Goal: Information Seeking & Learning: Compare options

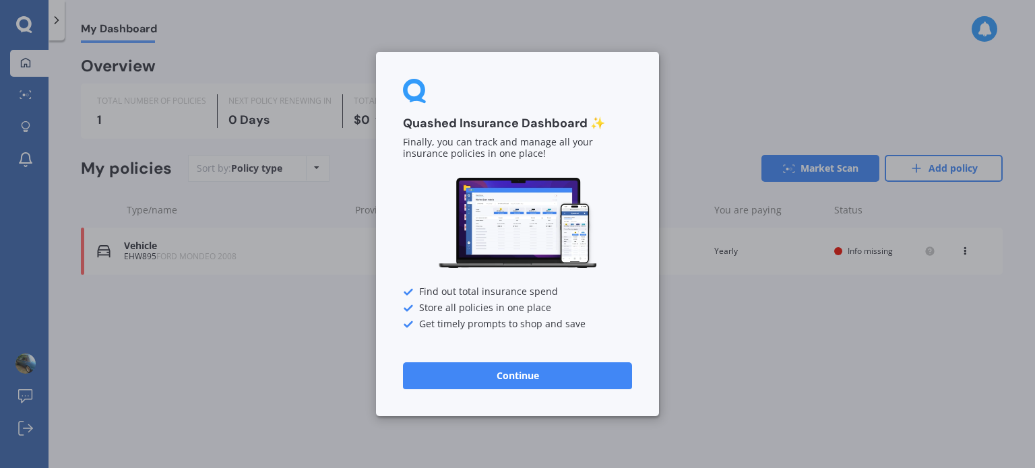
drag, startPoint x: 553, startPoint y: 365, endPoint x: 549, endPoint y: 372, distance: 8.1
click at [550, 371] on button "Continue" at bounding box center [517, 376] width 229 height 27
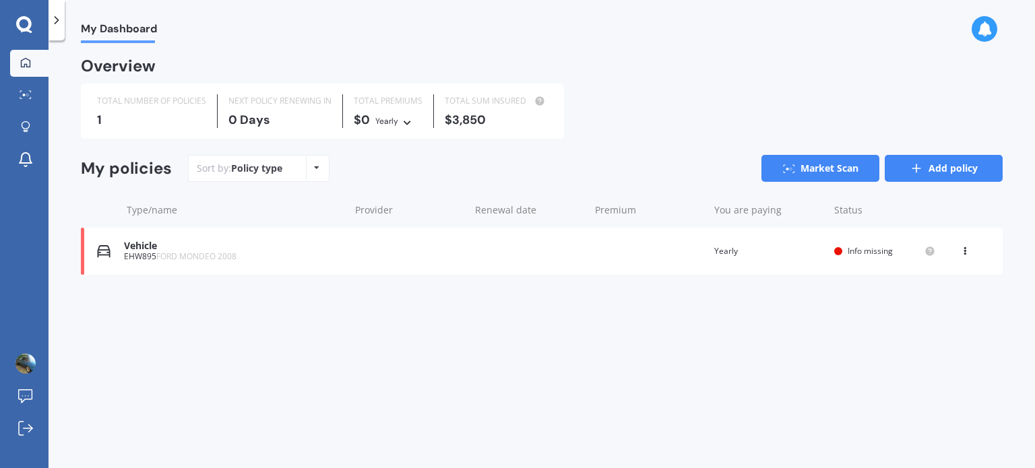
click at [908, 170] on link "Add policy" at bounding box center [944, 168] width 118 height 27
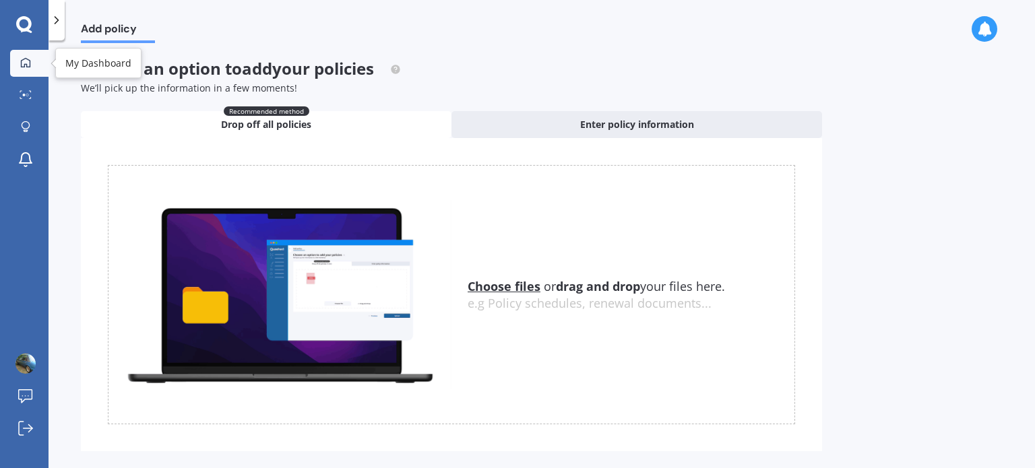
click at [26, 61] on icon at bounding box center [25, 62] width 11 height 11
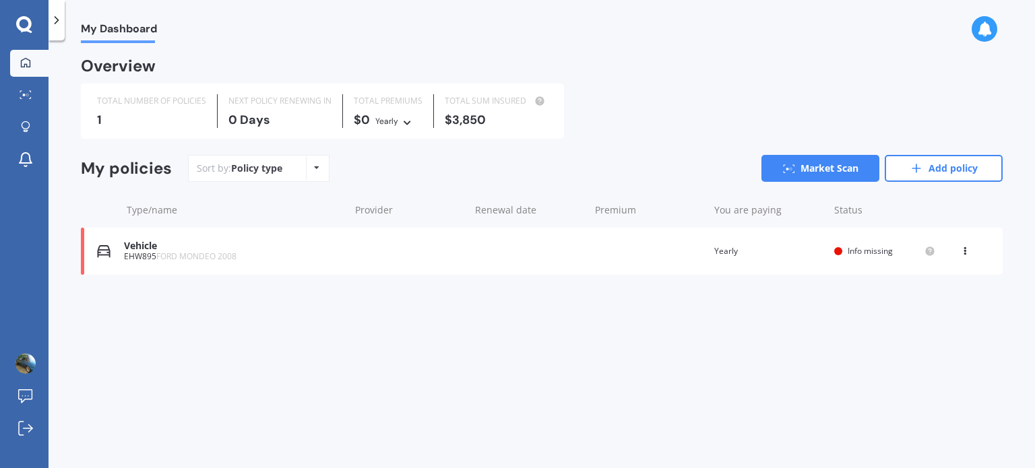
click at [286, 253] on div "EHW895 FORD MONDEO 2008" at bounding box center [233, 256] width 219 height 9
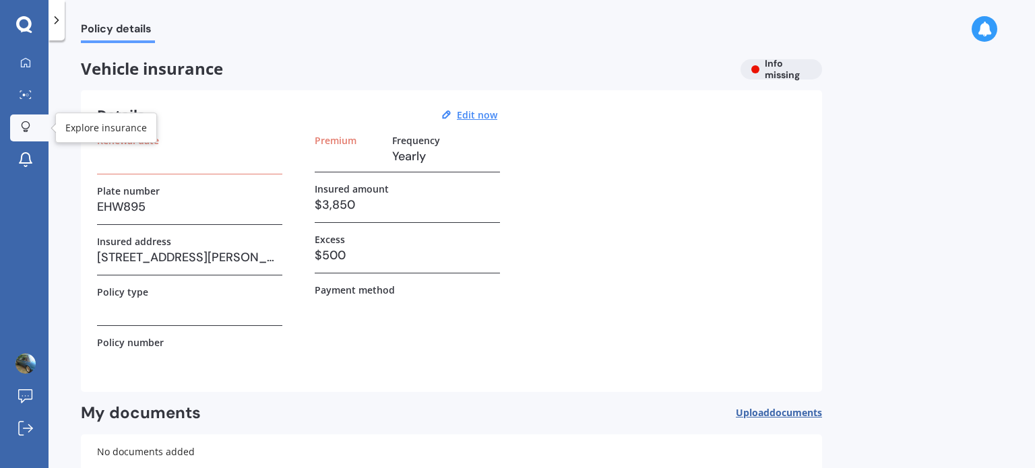
click at [23, 128] on icon at bounding box center [26, 125] width 8 height 8
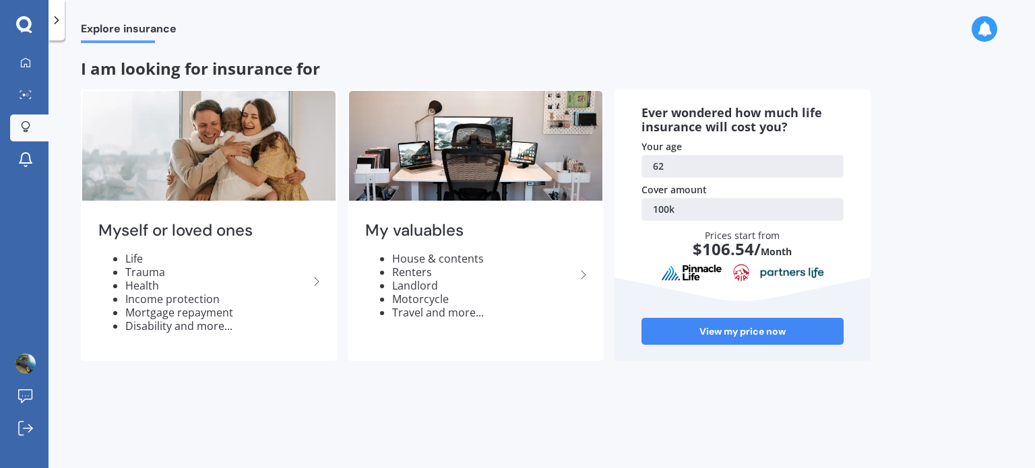
click at [28, 25] on icon at bounding box center [24, 25] width 16 height 18
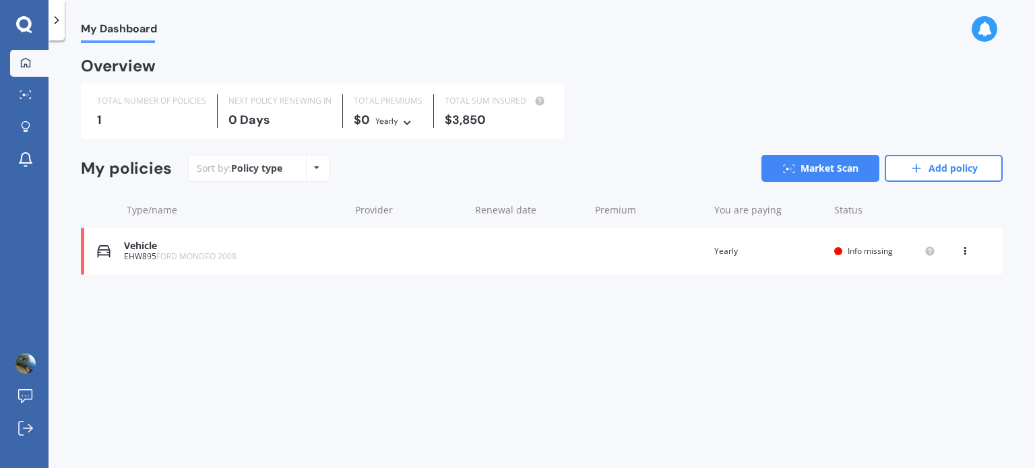
click at [319, 166] on div "Policy type Alphabetical Date added Renewing next" at bounding box center [316, 168] width 21 height 24
click at [808, 164] on link "Market Scan" at bounding box center [820, 168] width 118 height 27
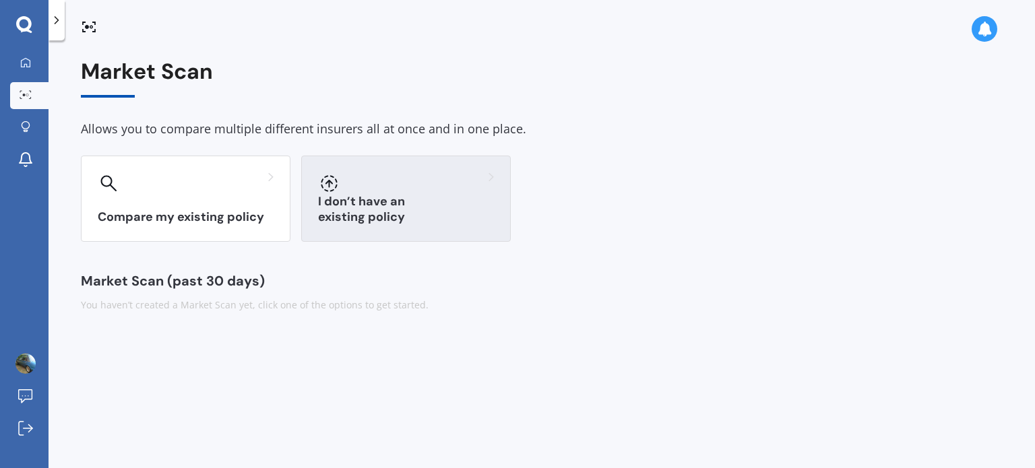
click at [361, 179] on div at bounding box center [406, 184] width 176 height 22
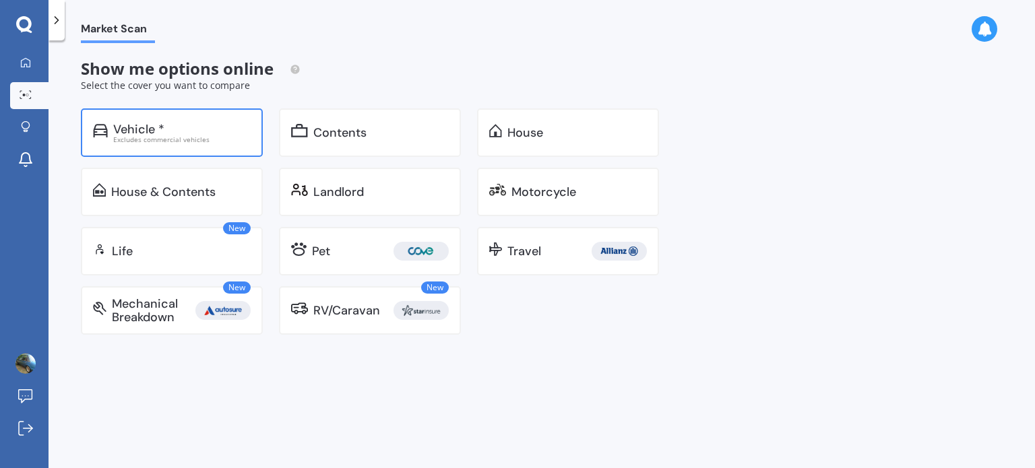
click at [135, 130] on div "Vehicle *" at bounding box center [138, 129] width 51 height 13
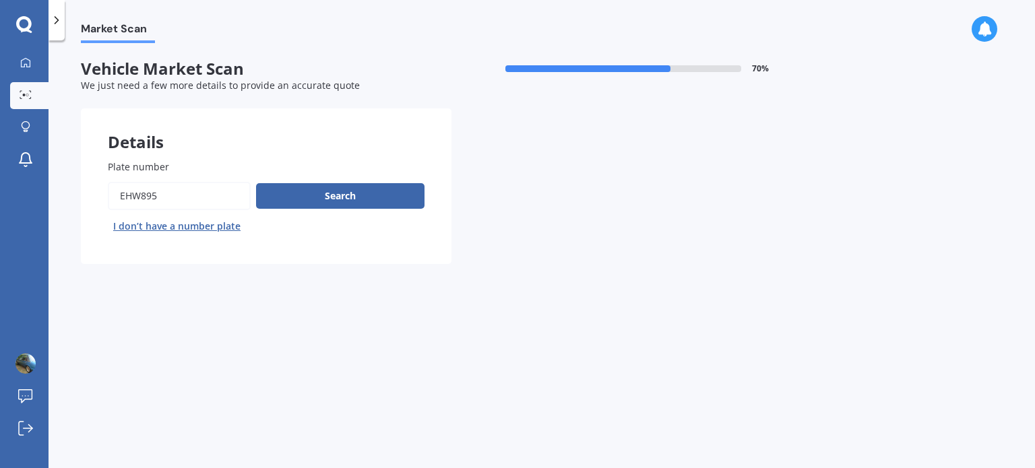
click at [182, 193] on input "Plate number" at bounding box center [179, 196] width 143 height 28
type input "E"
type input "GUB683"
click at [302, 201] on button "Search" at bounding box center [340, 196] width 168 height 26
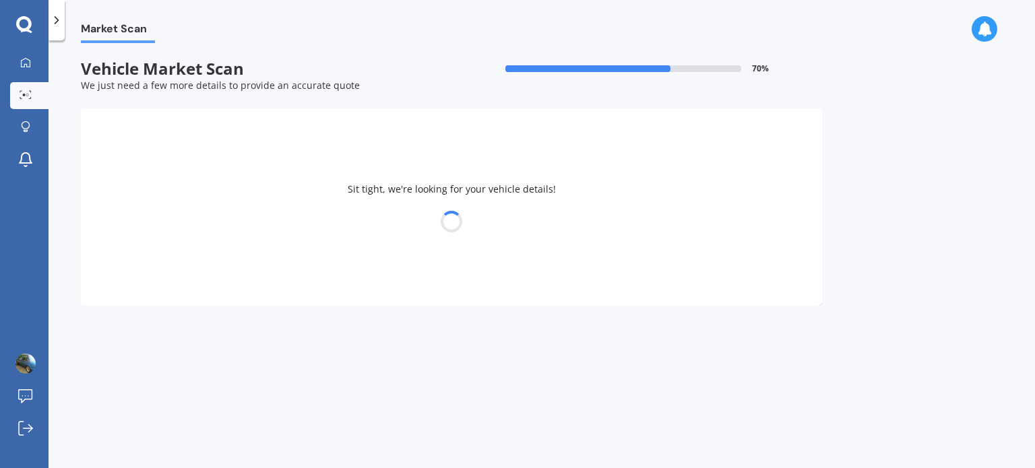
select select "HYUNDAI"
select select "I45"
select select "09"
select select "01"
select select "1963"
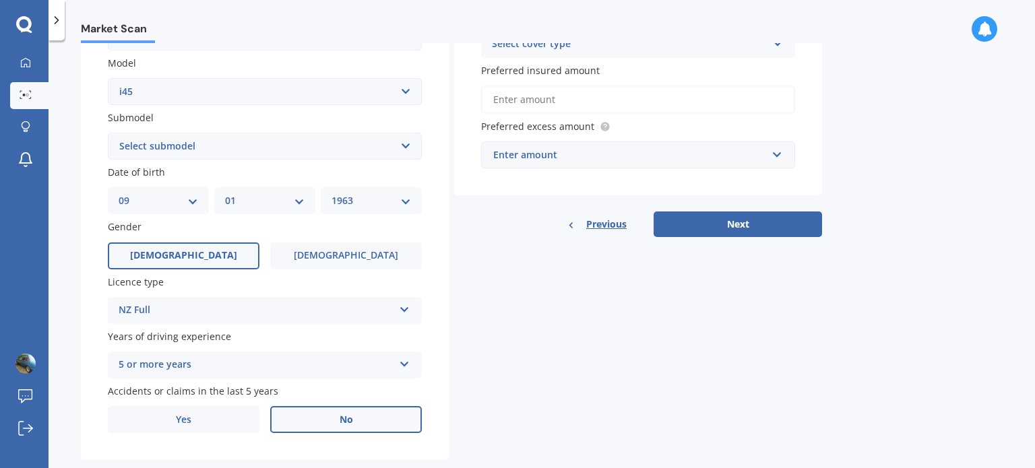
scroll to position [325, 0]
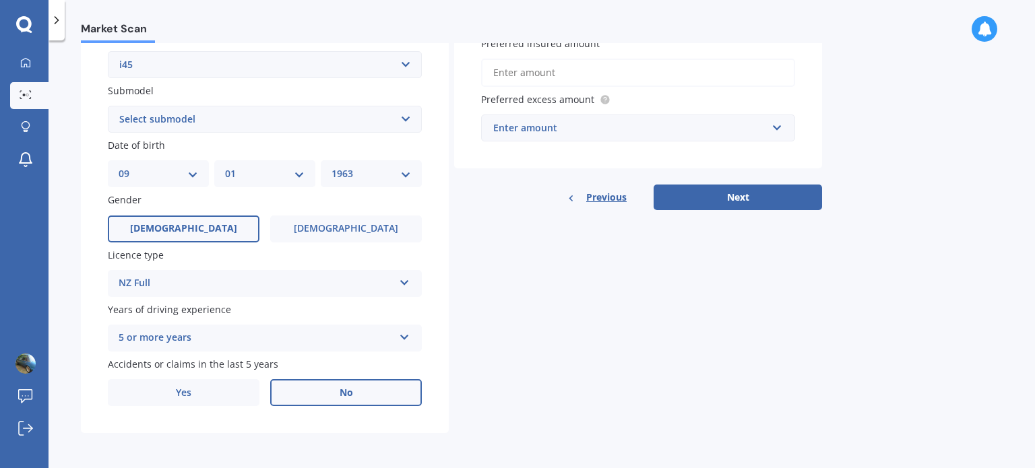
click at [340, 398] on span "No" at bounding box center [346, 392] width 13 height 11
click at [0, 0] on input "No" at bounding box center [0, 0] width 0 height 0
click at [340, 398] on span "No" at bounding box center [346, 392] width 13 height 11
click at [0, 0] on input "No" at bounding box center [0, 0] width 0 height 0
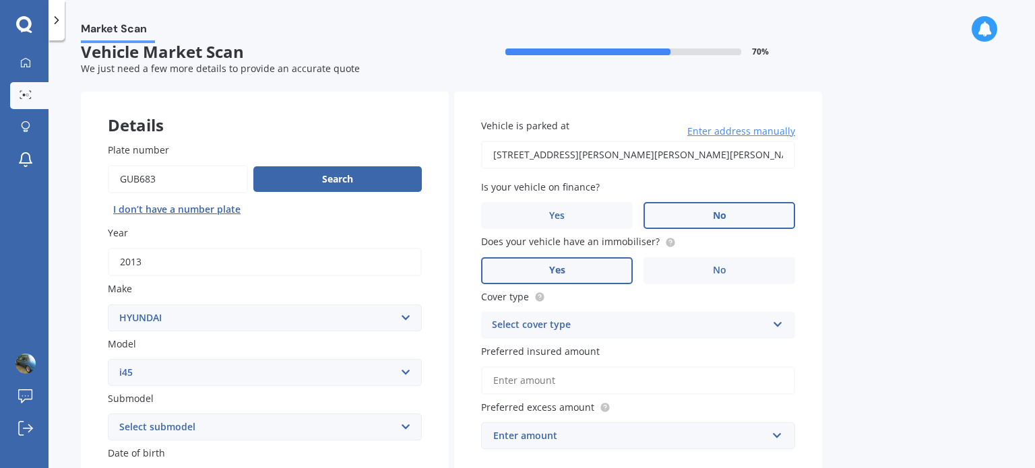
scroll to position [0, 0]
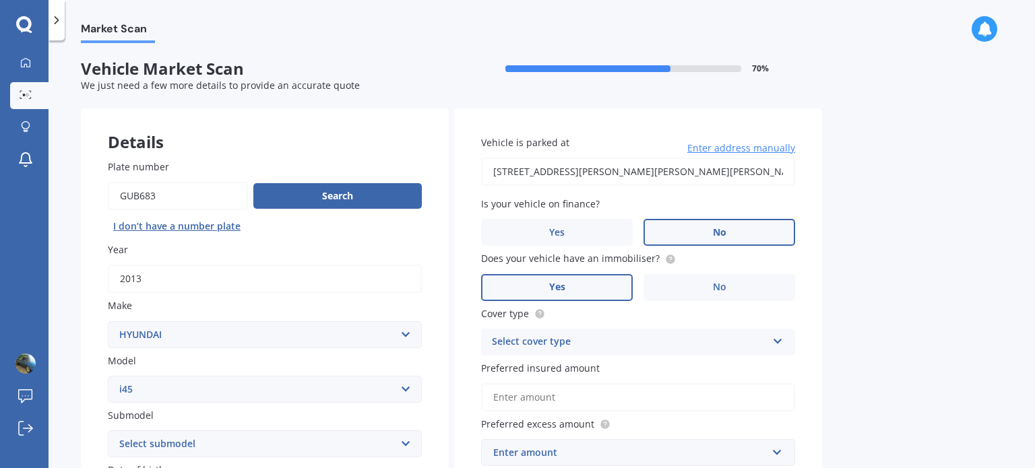
click at [722, 169] on input "38A William Potter Lane, Papakura, Karaka 2580" at bounding box center [638, 172] width 314 height 28
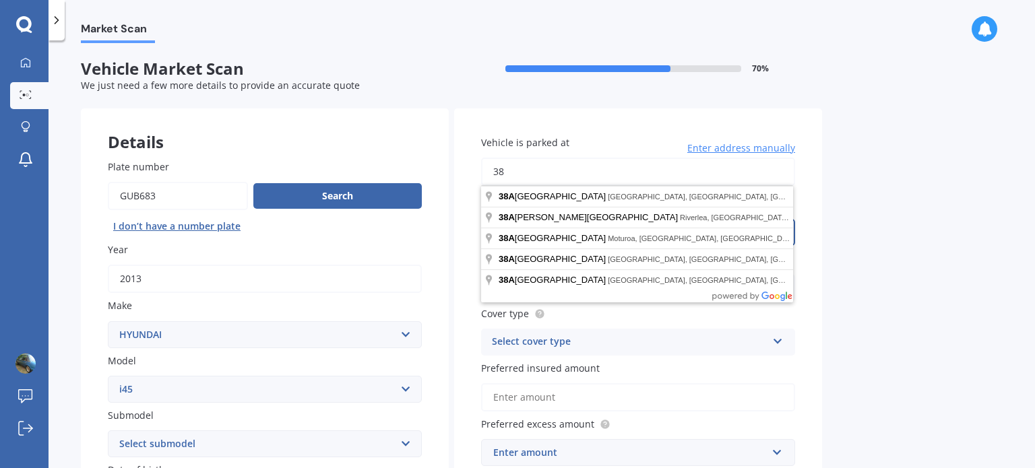
type input "3"
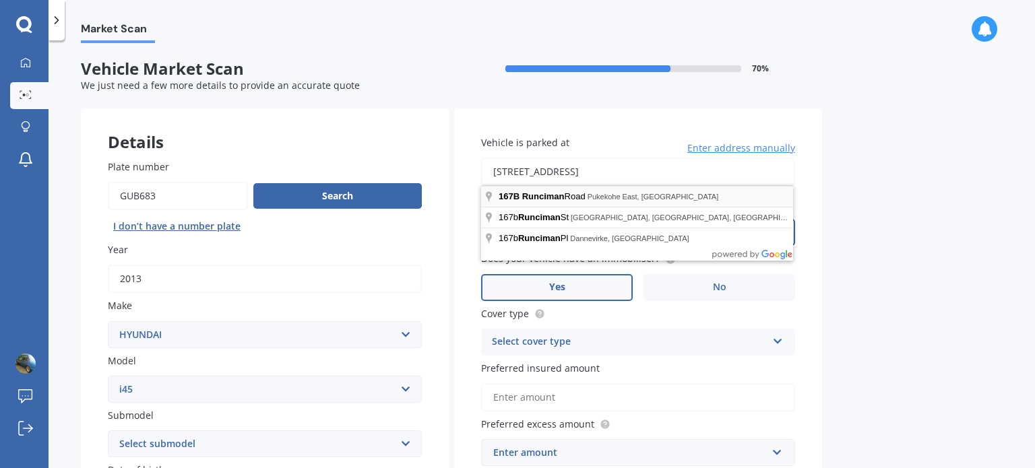
type input "167B Runciman Road, Pukekohe East 2677"
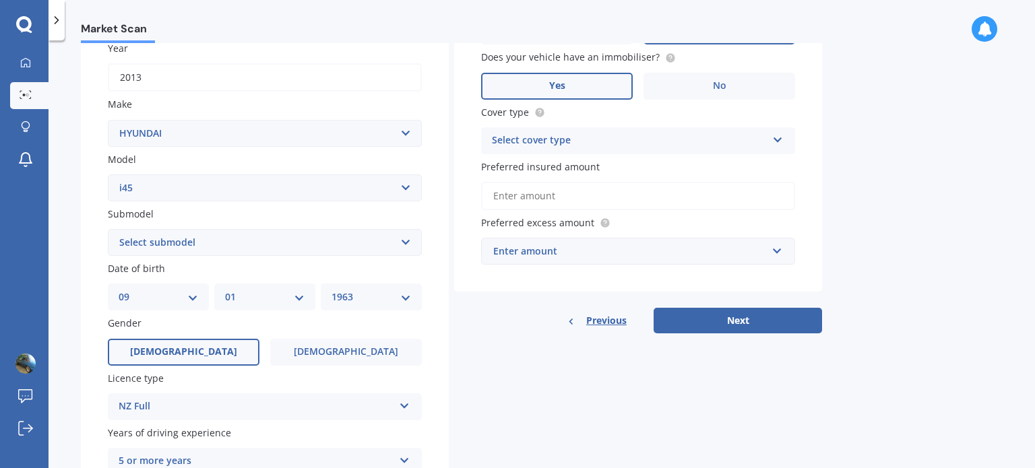
scroll to position [202, 0]
click at [781, 139] on icon at bounding box center [777, 136] width 11 height 9
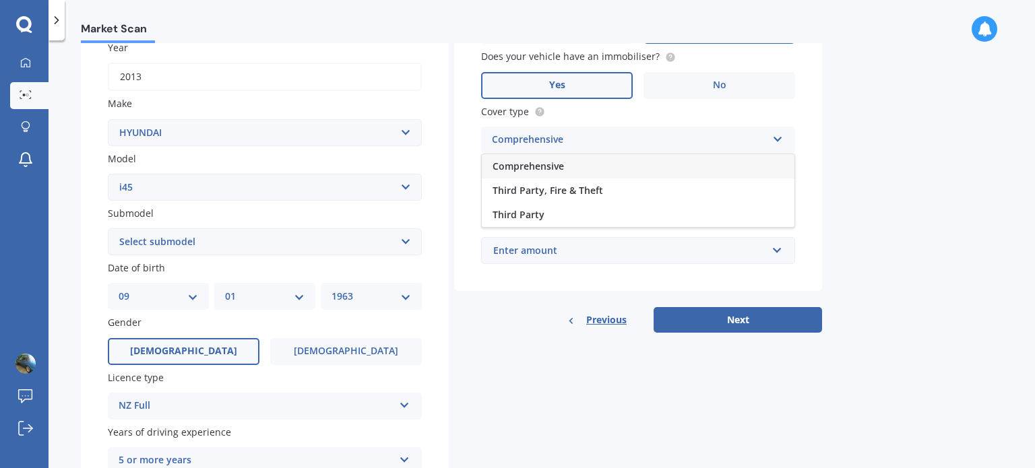
click at [569, 169] on div "Comprehensive" at bounding box center [638, 166] width 313 height 24
click at [772, 244] on input "text" at bounding box center [633, 251] width 302 height 26
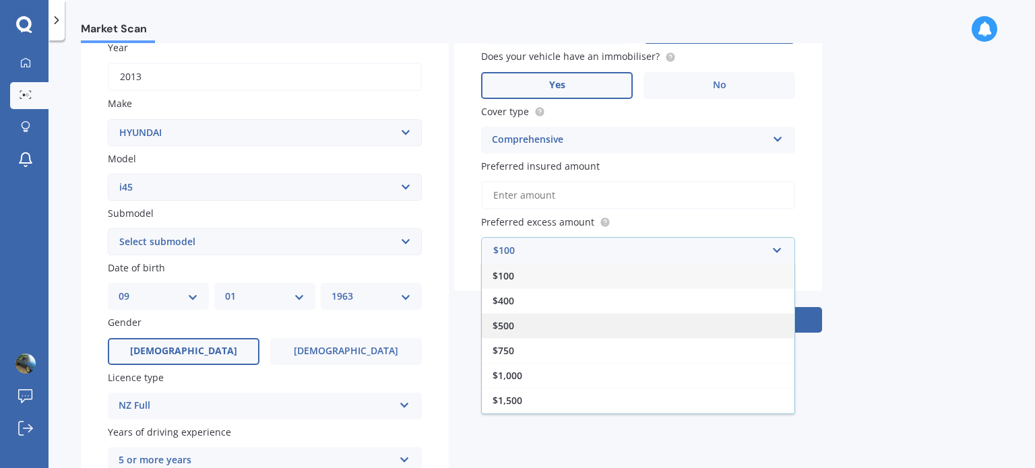
click at [513, 326] on span "$500" at bounding box center [504, 325] width 22 height 13
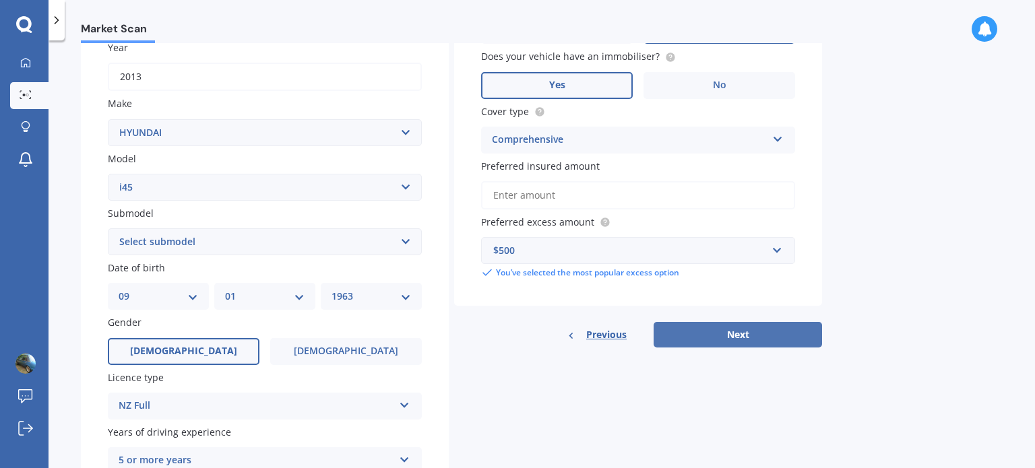
click at [743, 334] on button "Next" at bounding box center [738, 335] width 168 height 26
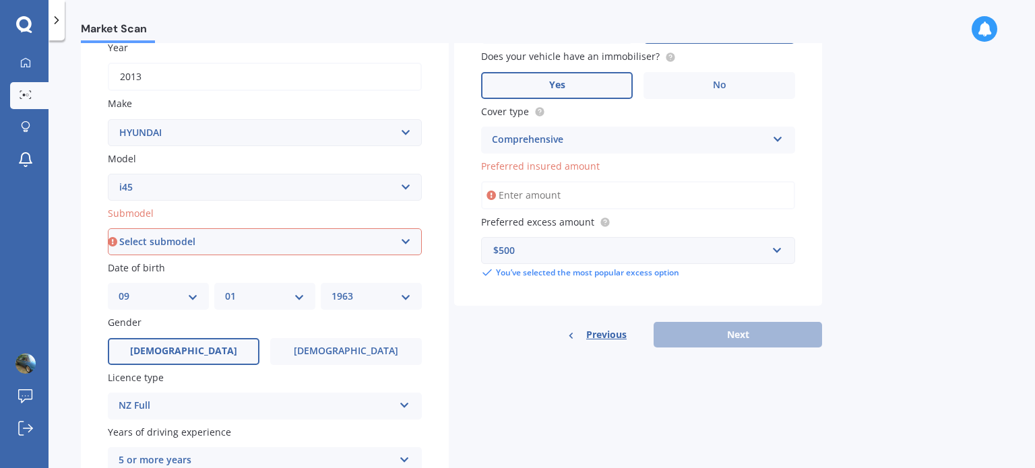
click at [590, 195] on input "Preferred insured amount" at bounding box center [638, 195] width 314 height 28
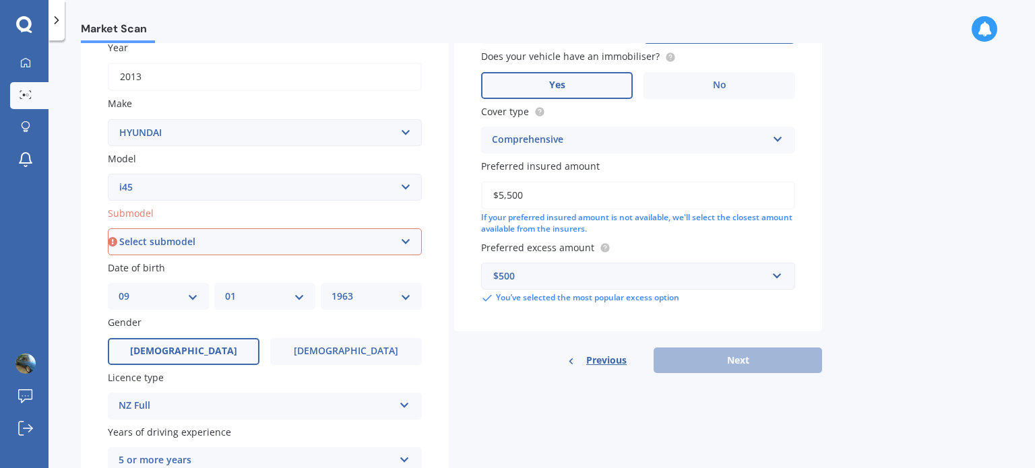
type input "$5,500"
click at [639, 274] on div "$500" at bounding box center [630, 276] width 274 height 15
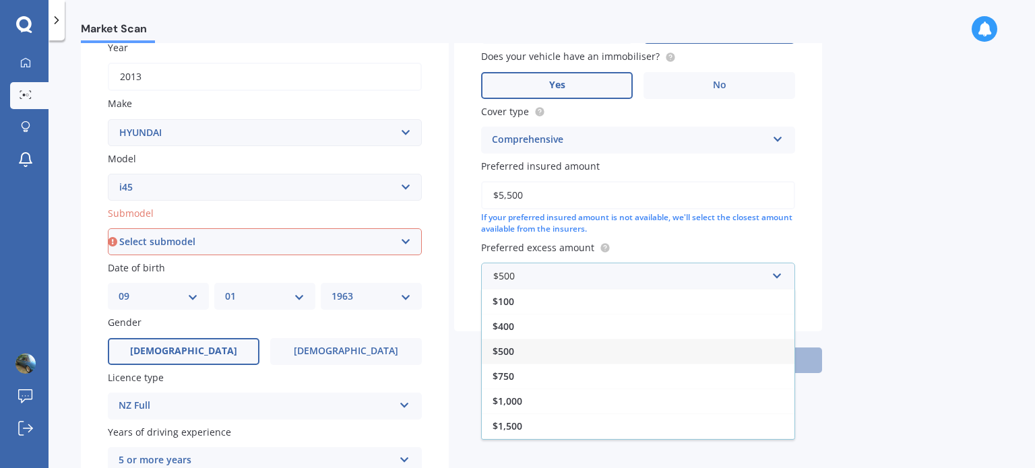
click at [571, 346] on div "$500" at bounding box center [638, 351] width 313 height 25
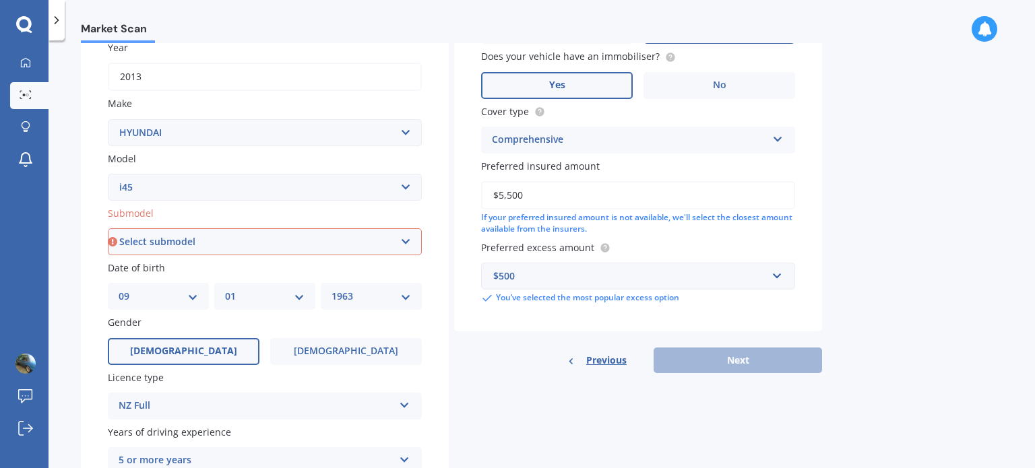
click at [722, 358] on div "Previous Next" at bounding box center [638, 361] width 368 height 26
click at [407, 237] on select "Select submodel (All)" at bounding box center [265, 241] width 314 height 27
select select "(ALL)"
click at [108, 228] on select "Select submodel (All)" at bounding box center [265, 241] width 314 height 27
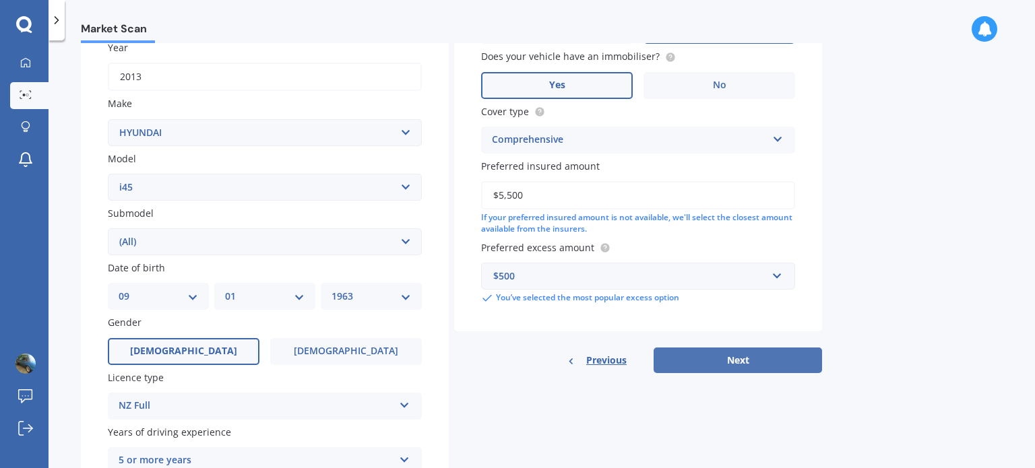
click at [725, 359] on button "Next" at bounding box center [738, 361] width 168 height 26
select select "09"
select select "01"
select select "1963"
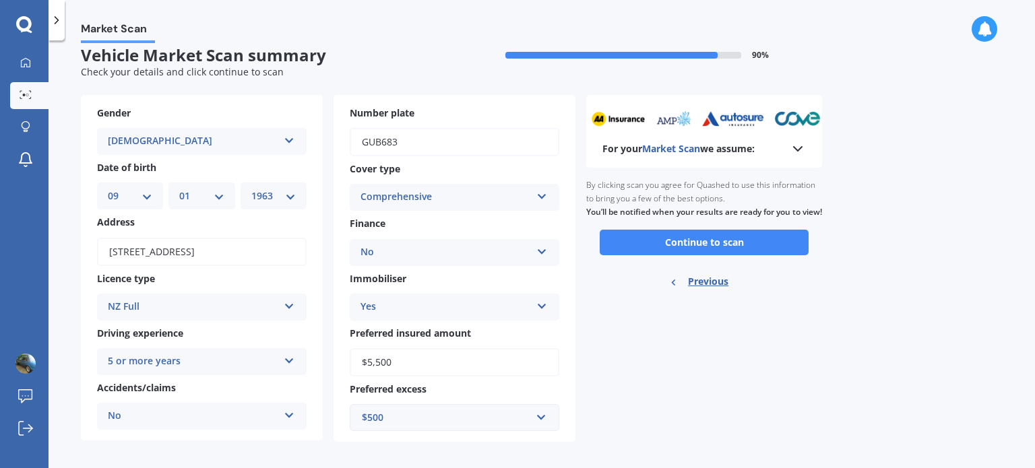
scroll to position [22, 0]
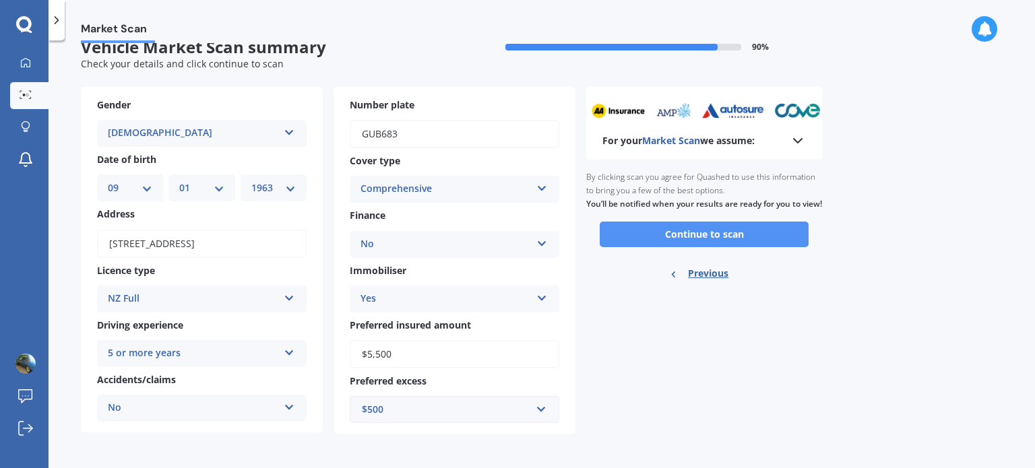
click at [694, 247] on button "Continue to scan" at bounding box center [704, 235] width 209 height 26
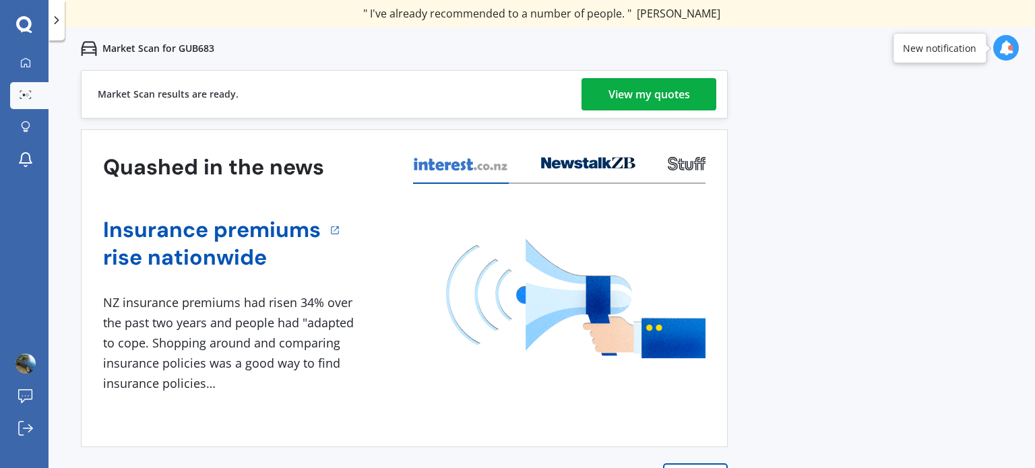
click at [637, 94] on div "View my quotes" at bounding box center [649, 94] width 82 height 32
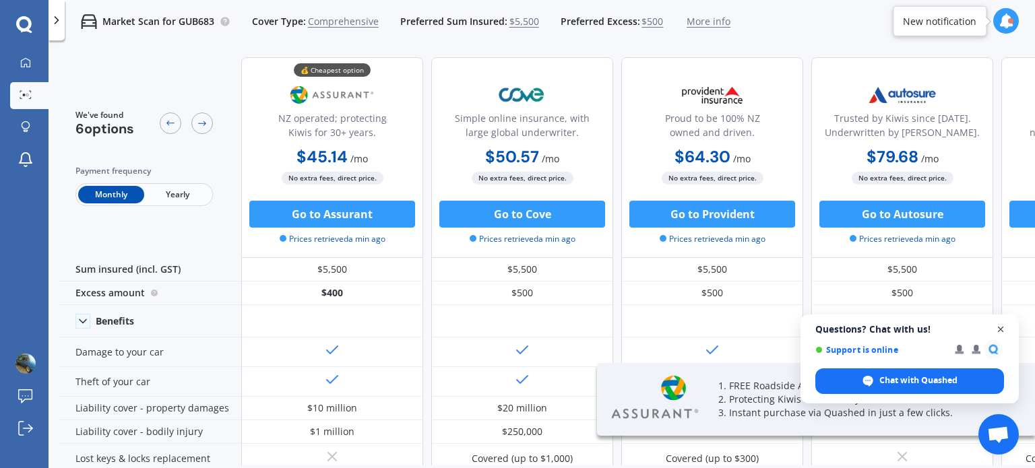
click at [1001, 328] on span "Open chat" at bounding box center [1001, 329] width 17 height 17
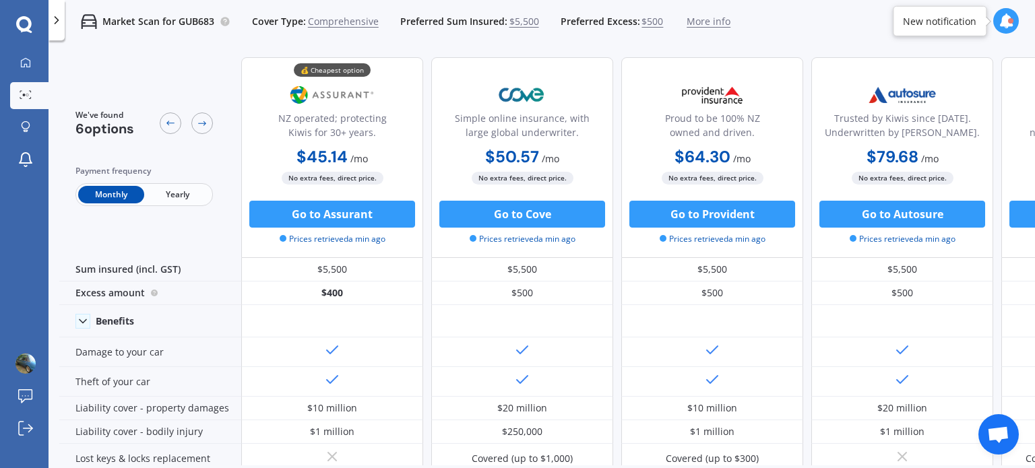
click at [170, 199] on span "Yearly" at bounding box center [177, 195] width 66 height 18
click at [353, 23] on span "Comprehensive" at bounding box center [343, 21] width 71 height 13
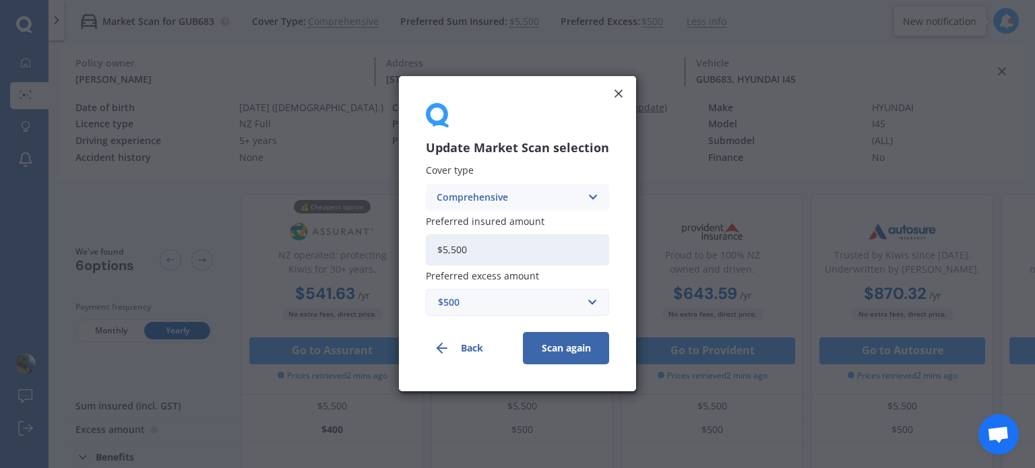
click at [596, 195] on icon at bounding box center [592, 197] width 11 height 15
click at [514, 245] on span "Third Party, Fire & Theft" at bounding box center [492, 247] width 111 height 9
click at [558, 348] on button "Scan again" at bounding box center [566, 349] width 86 height 32
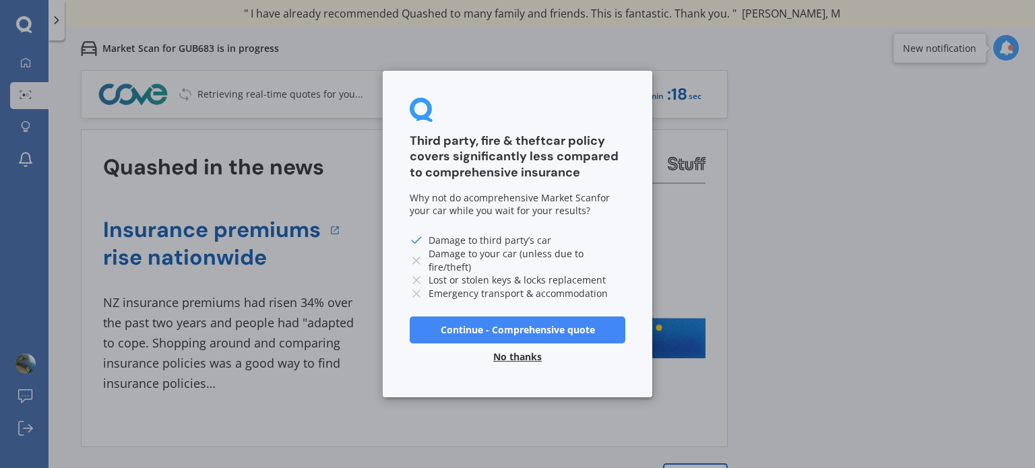
click at [523, 354] on button "No thanks" at bounding box center [517, 357] width 65 height 27
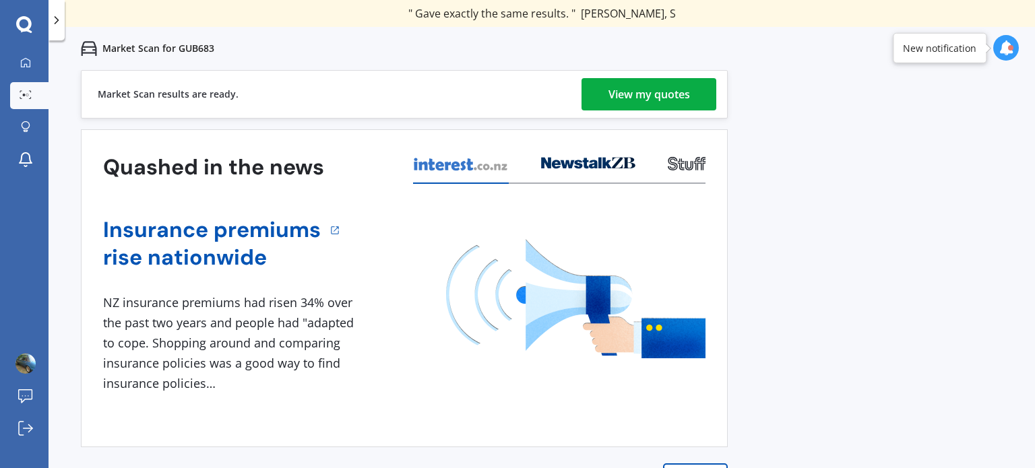
click at [667, 98] on div "View my quotes" at bounding box center [649, 94] width 82 height 32
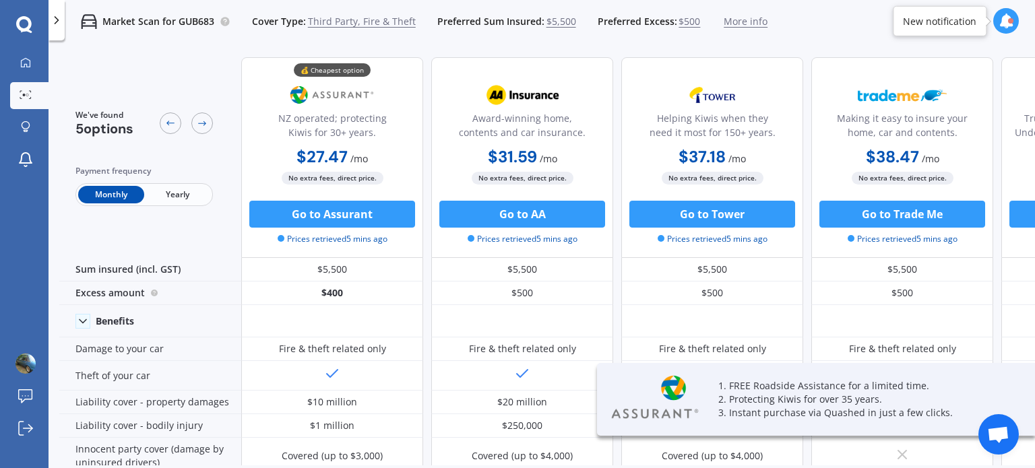
click at [181, 191] on span "Yearly" at bounding box center [177, 195] width 66 height 18
